Goal: Find contact information: Find contact information

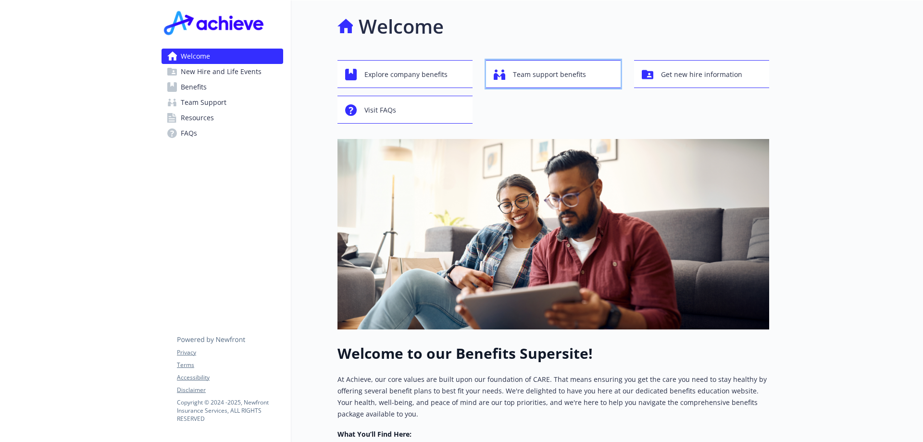
click at [548, 74] on span "Team support benefits" at bounding box center [549, 74] width 73 height 18
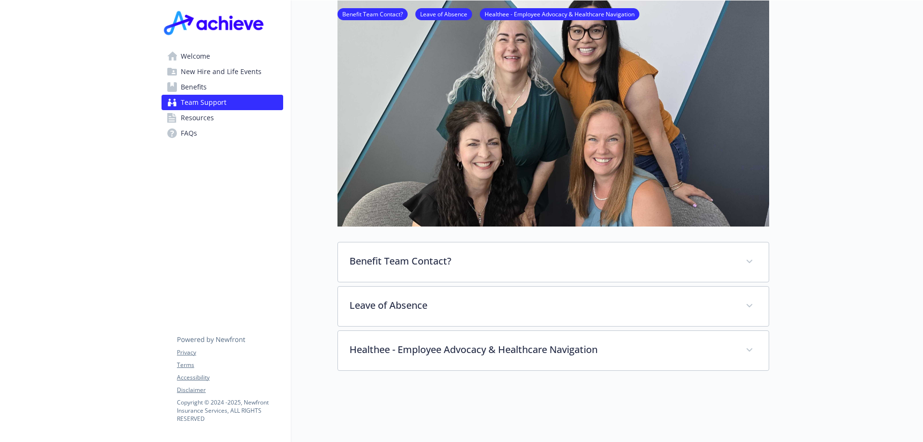
scroll to position [144, 0]
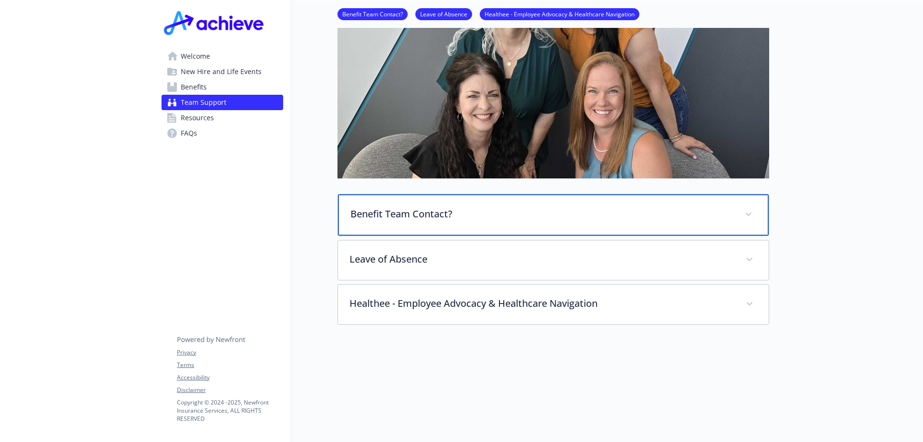
click at [749, 215] on icon at bounding box center [748, 213] width 6 height 3
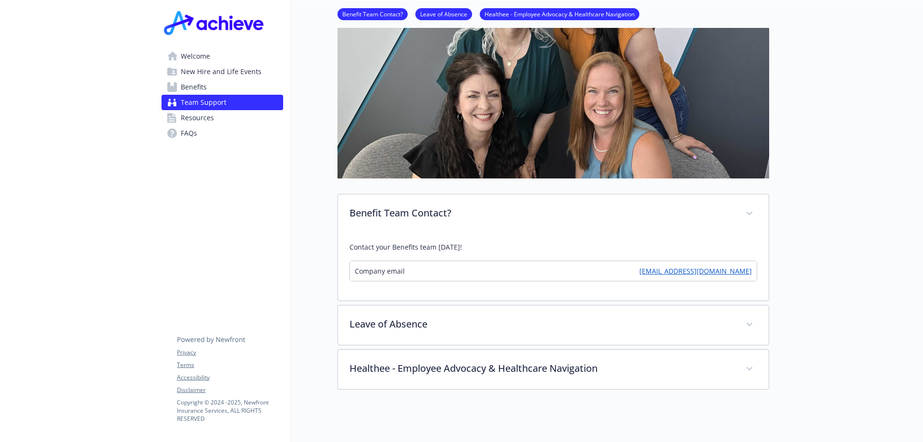
click at [700, 272] on link "[EMAIL_ADDRESS][DOMAIN_NAME]" at bounding box center [695, 271] width 112 height 10
